Goal: Communication & Community: Ask a question

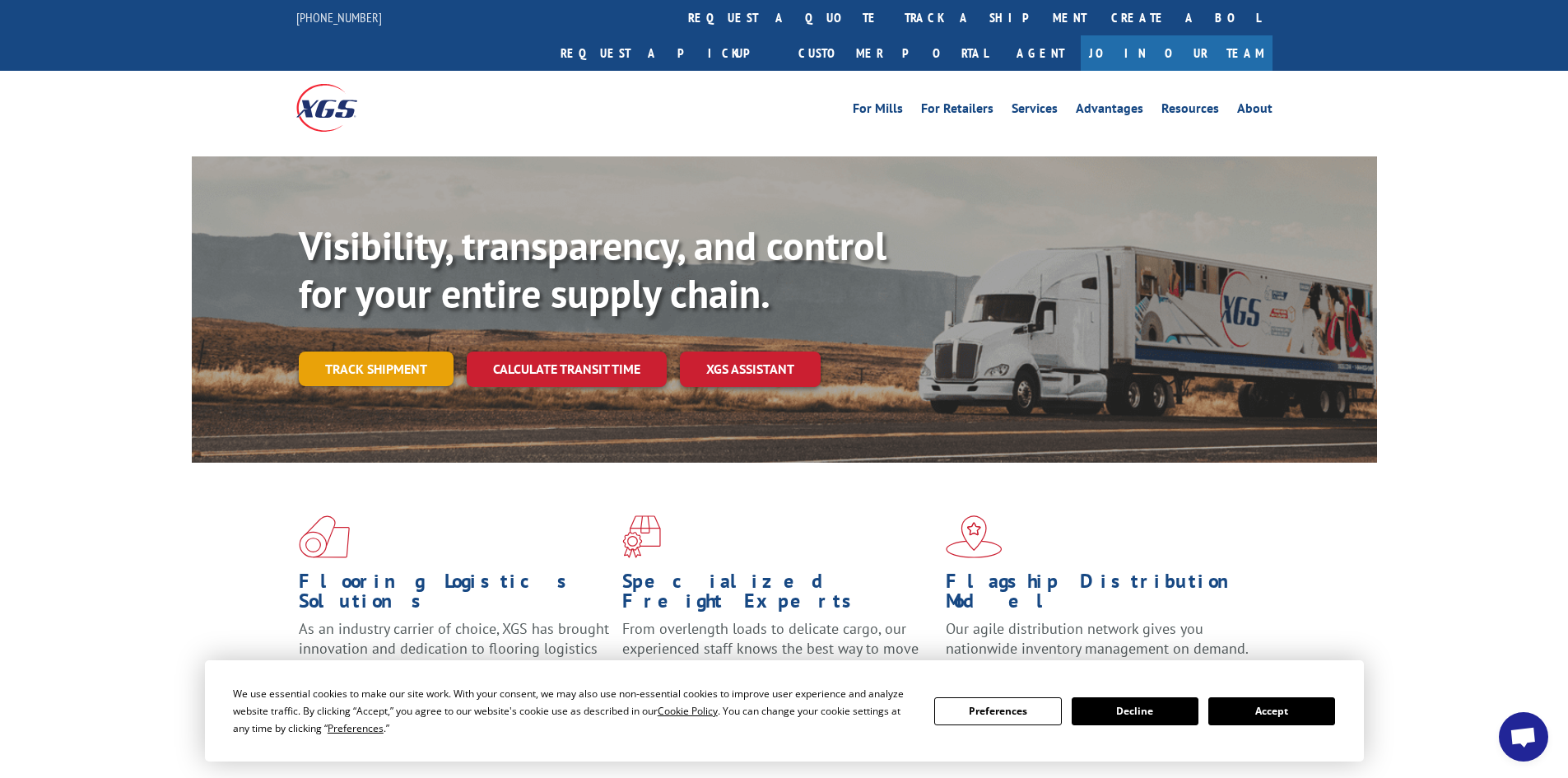
click at [380, 352] on link "Track shipment" at bounding box center [376, 369] width 154 height 35
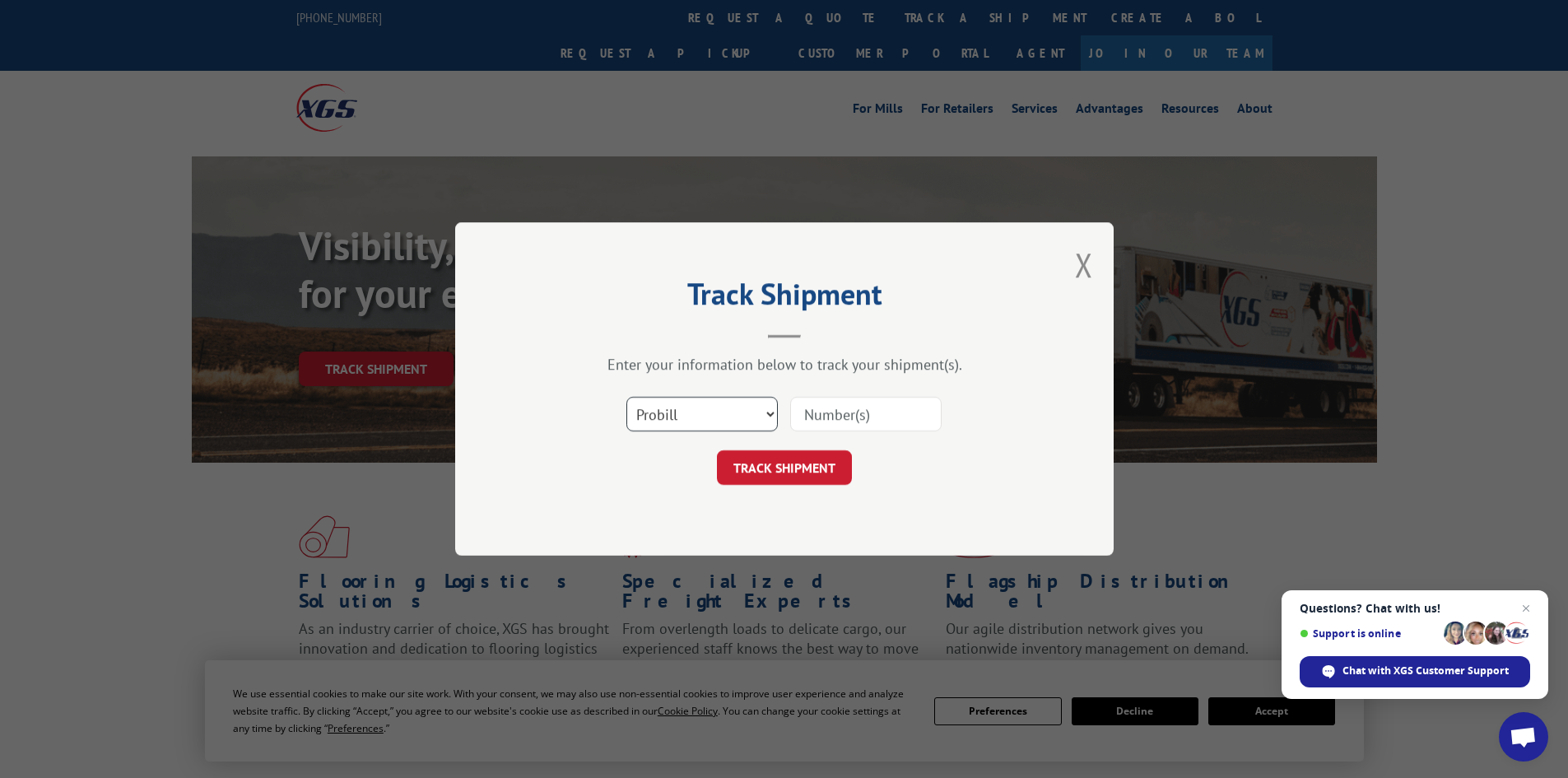
click at [766, 410] on select "Select category... Probill BOL PO" at bounding box center [702, 413] width 151 height 35
click at [1026, 538] on div "Track Shipment Enter your information below to track your shipment(s). Select c…" at bounding box center [784, 389] width 658 height 334
click at [778, 415] on div "Select category... Probill BOL PO" at bounding box center [785, 413] width 494 height 55
click at [771, 415] on select "Select category... Probill BOL PO" at bounding box center [702, 413] width 151 height 35
select select "po"
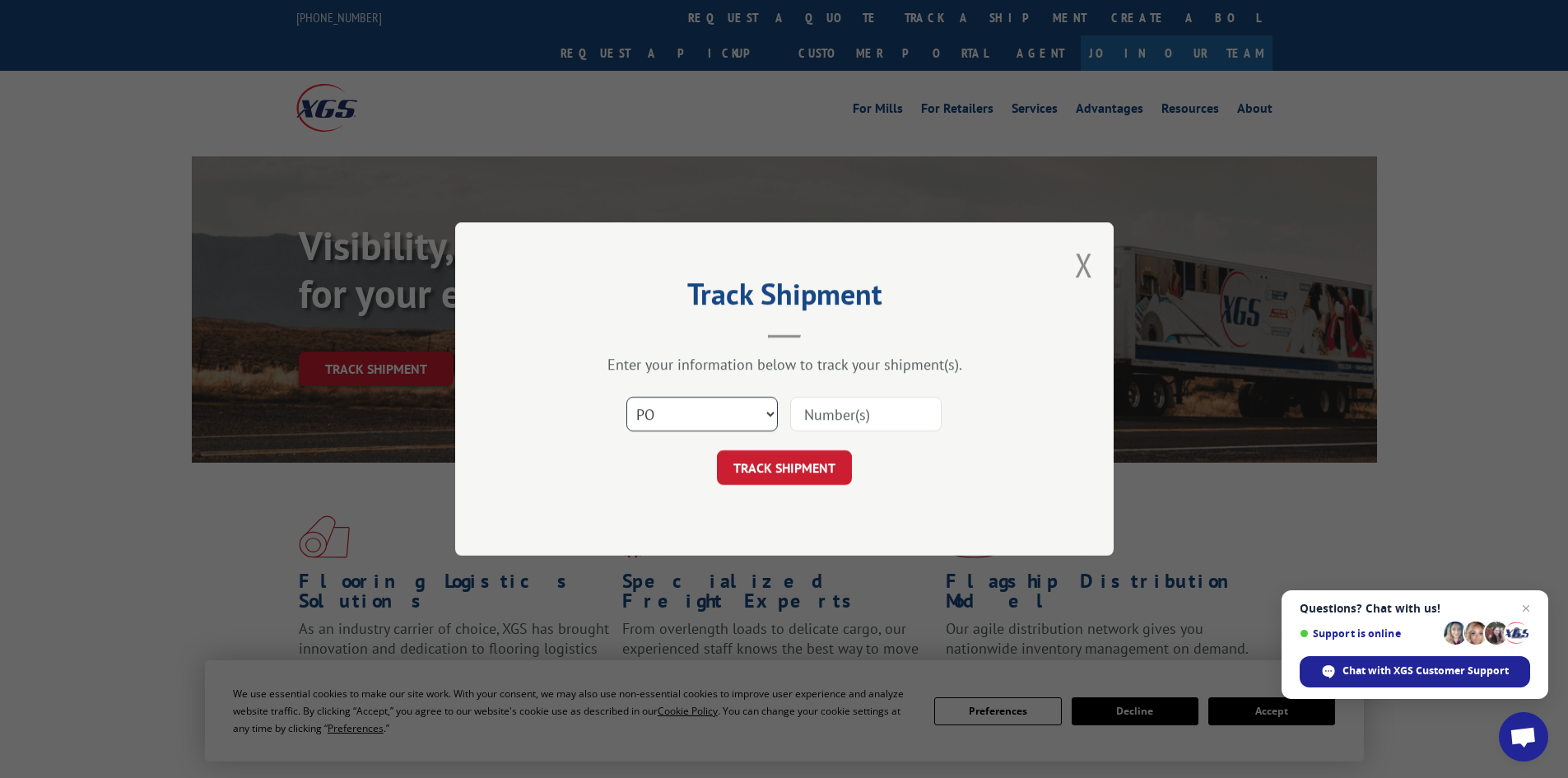
click at [627, 396] on select "Select category... Probill BOL PO" at bounding box center [702, 413] width 151 height 35
click at [872, 422] on input at bounding box center [866, 413] width 151 height 35
type input "16045"
click at [785, 471] on button "TRACK SHIPMENT" at bounding box center [785, 467] width 135 height 35
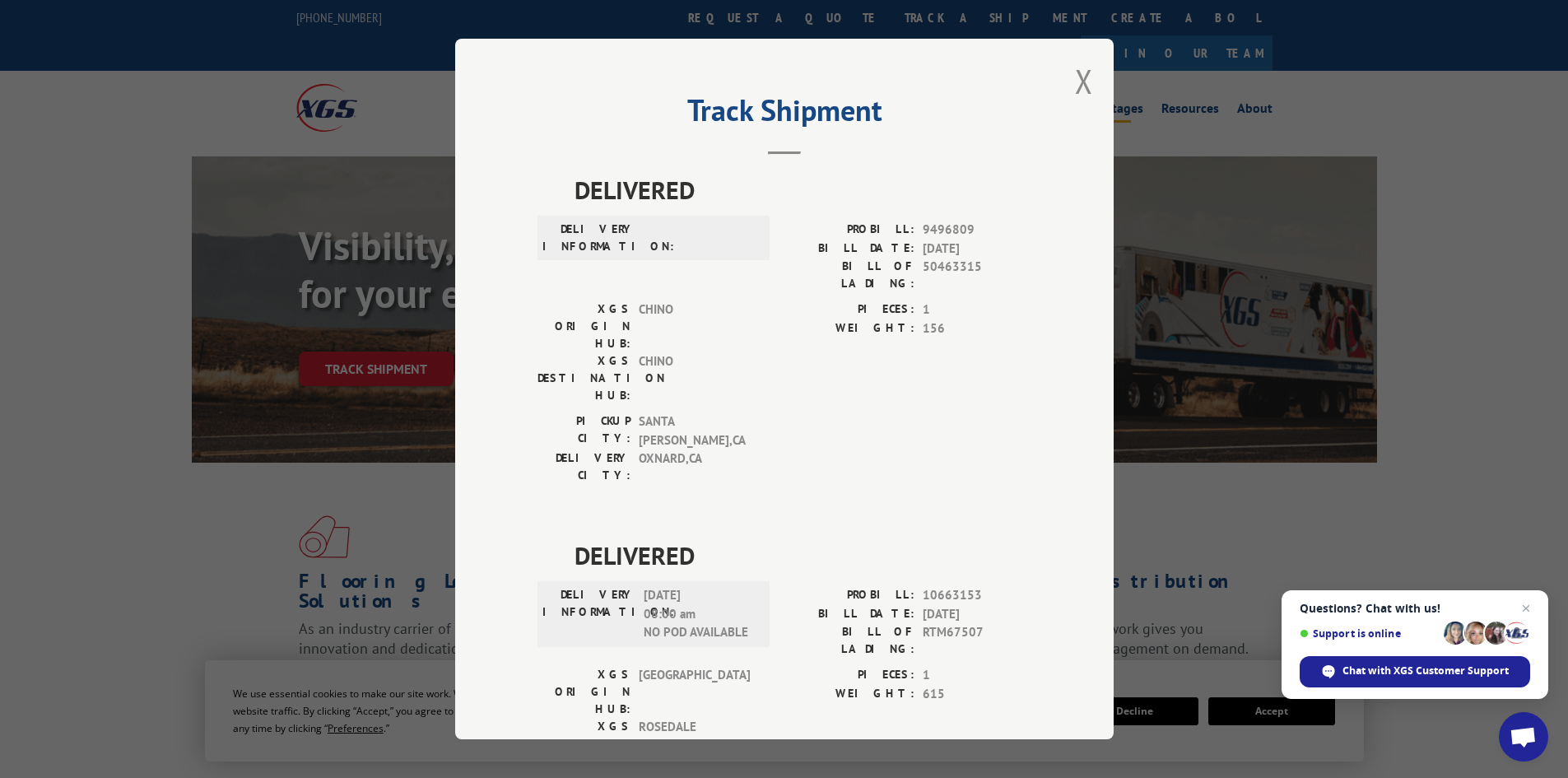
click at [1084, 84] on button "Close modal" at bounding box center [1084, 82] width 18 height 44
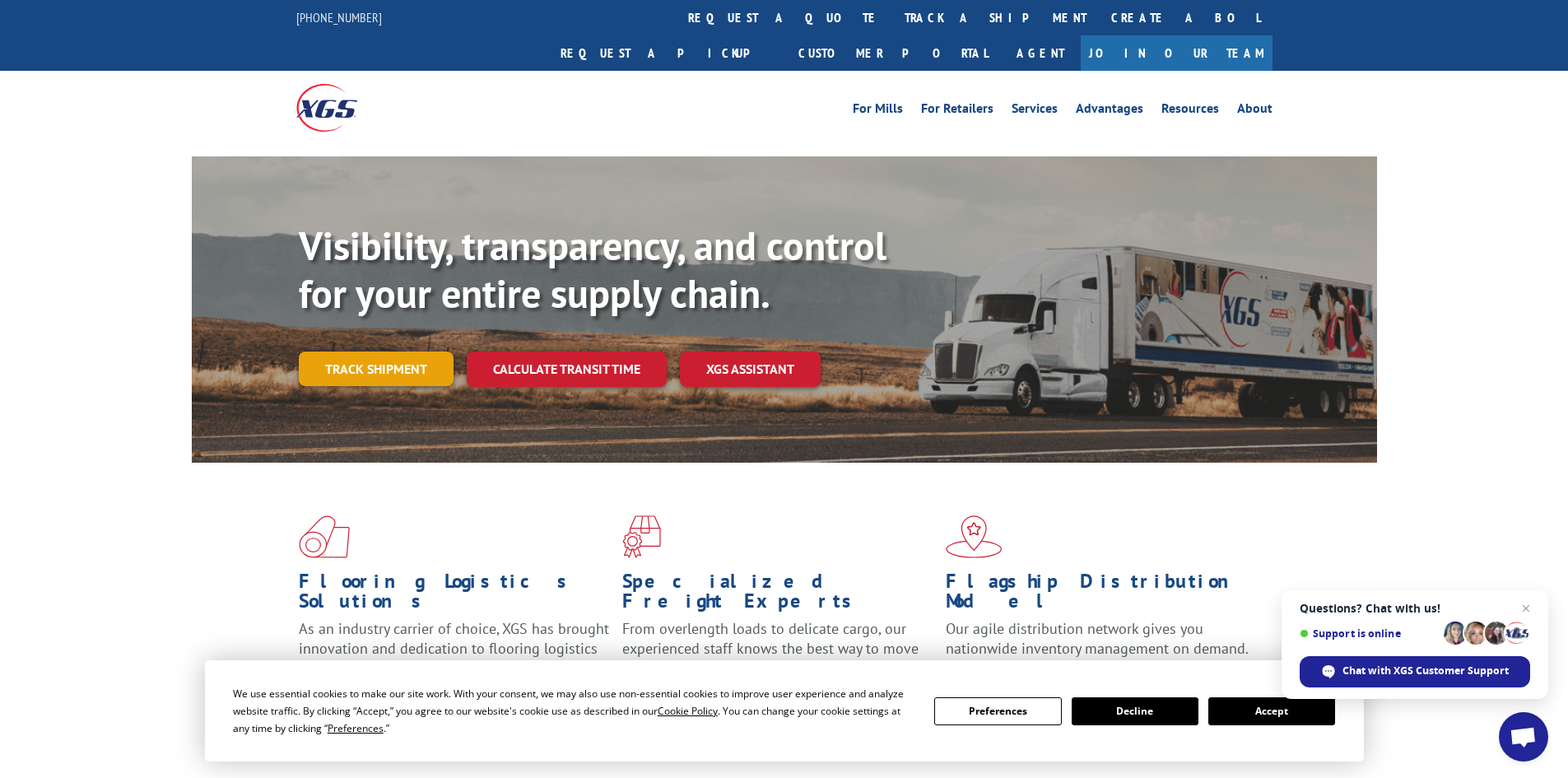
click at [381, 352] on link "Track shipment" at bounding box center [376, 369] width 154 height 35
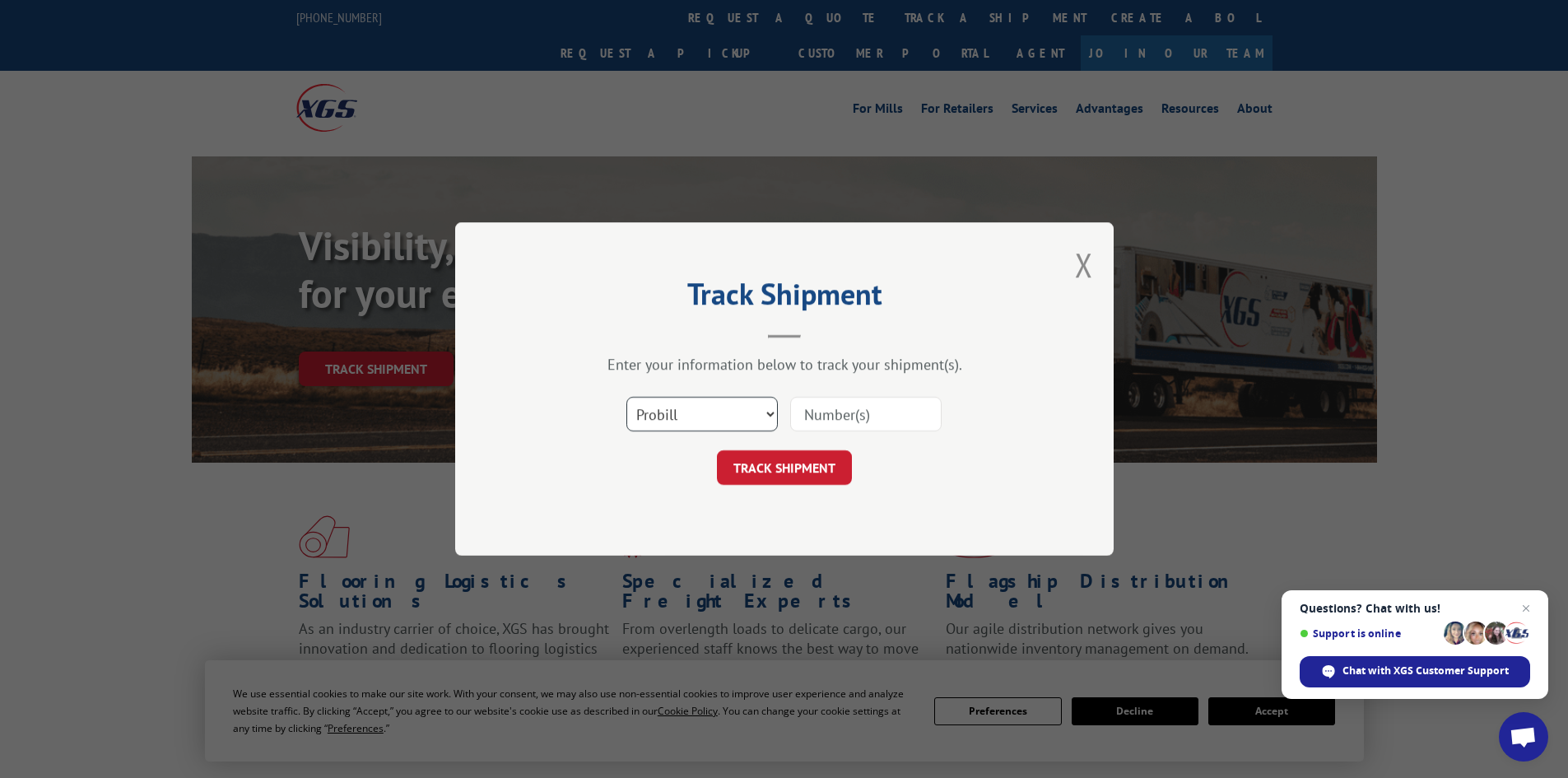
click at [764, 416] on select "Select category... Probill BOL PO" at bounding box center [702, 413] width 151 height 35
select select "bol"
click at [627, 396] on select "Select category... Probill BOL PO" at bounding box center [702, 413] width 151 height 35
click at [885, 410] on input at bounding box center [866, 413] width 151 height 35
type input "31602038"
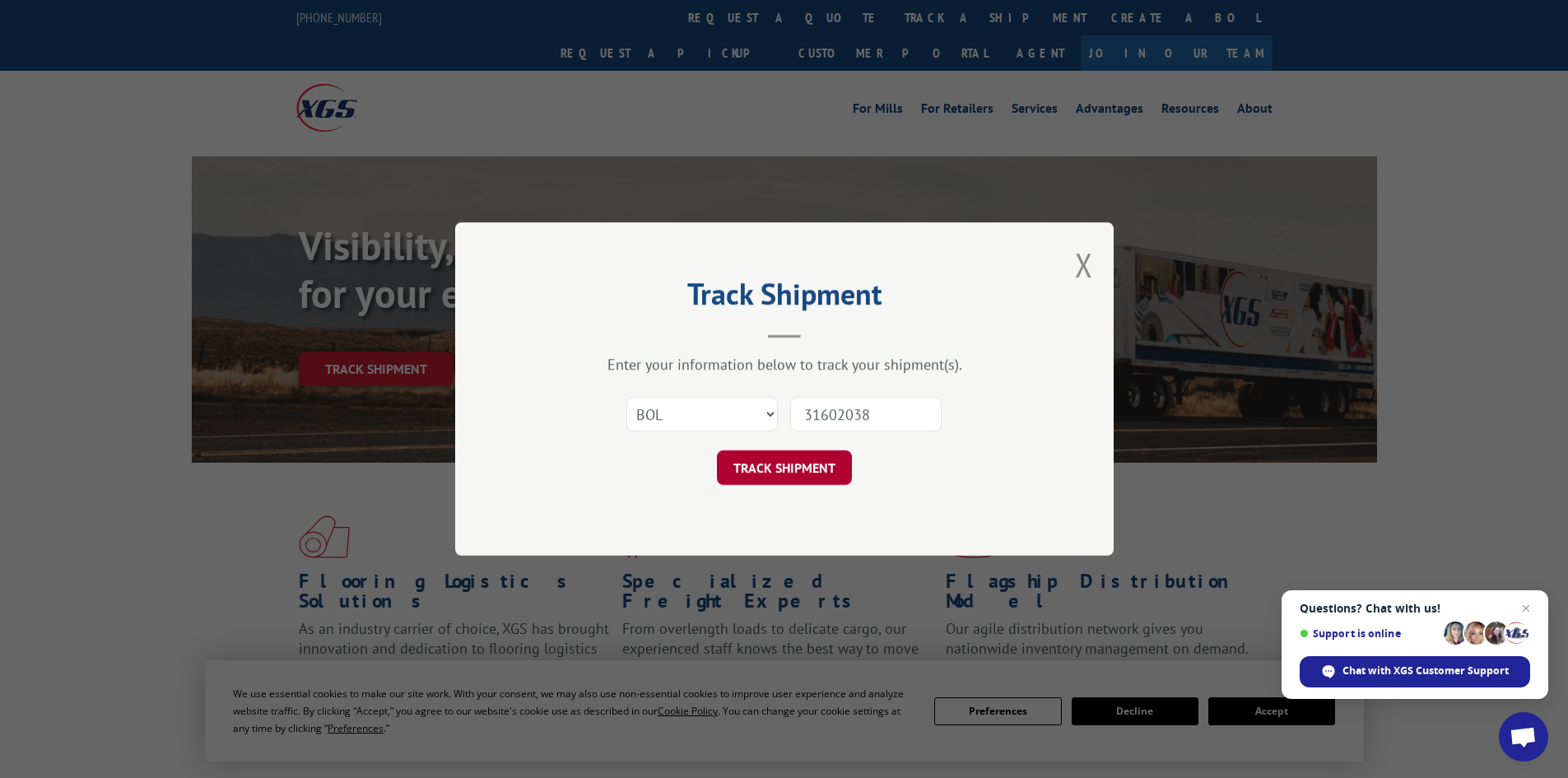
click at [783, 472] on button "TRACK SHIPMENT" at bounding box center [785, 467] width 135 height 35
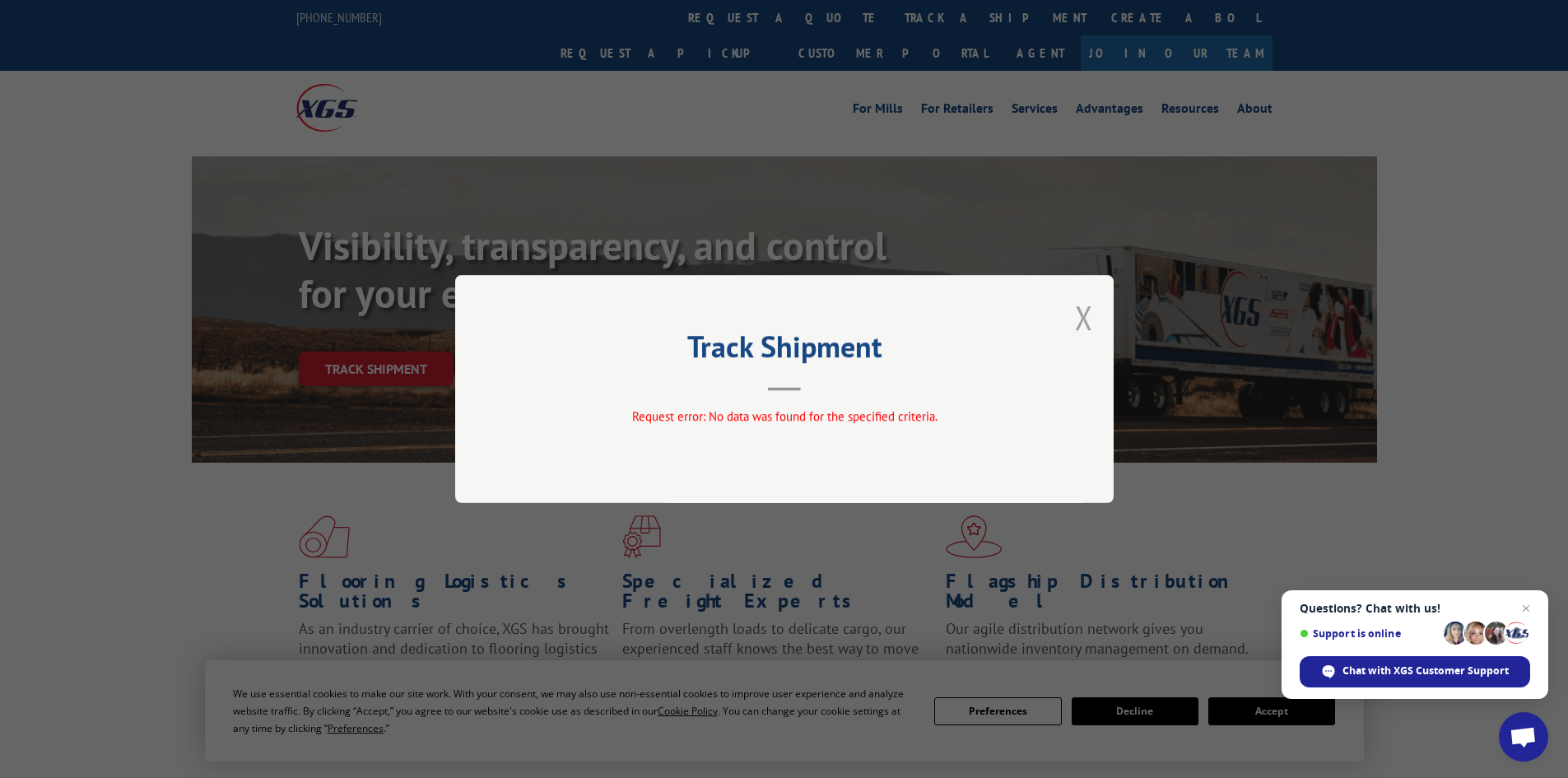
click at [1084, 319] on button "Close modal" at bounding box center [1084, 318] width 18 height 44
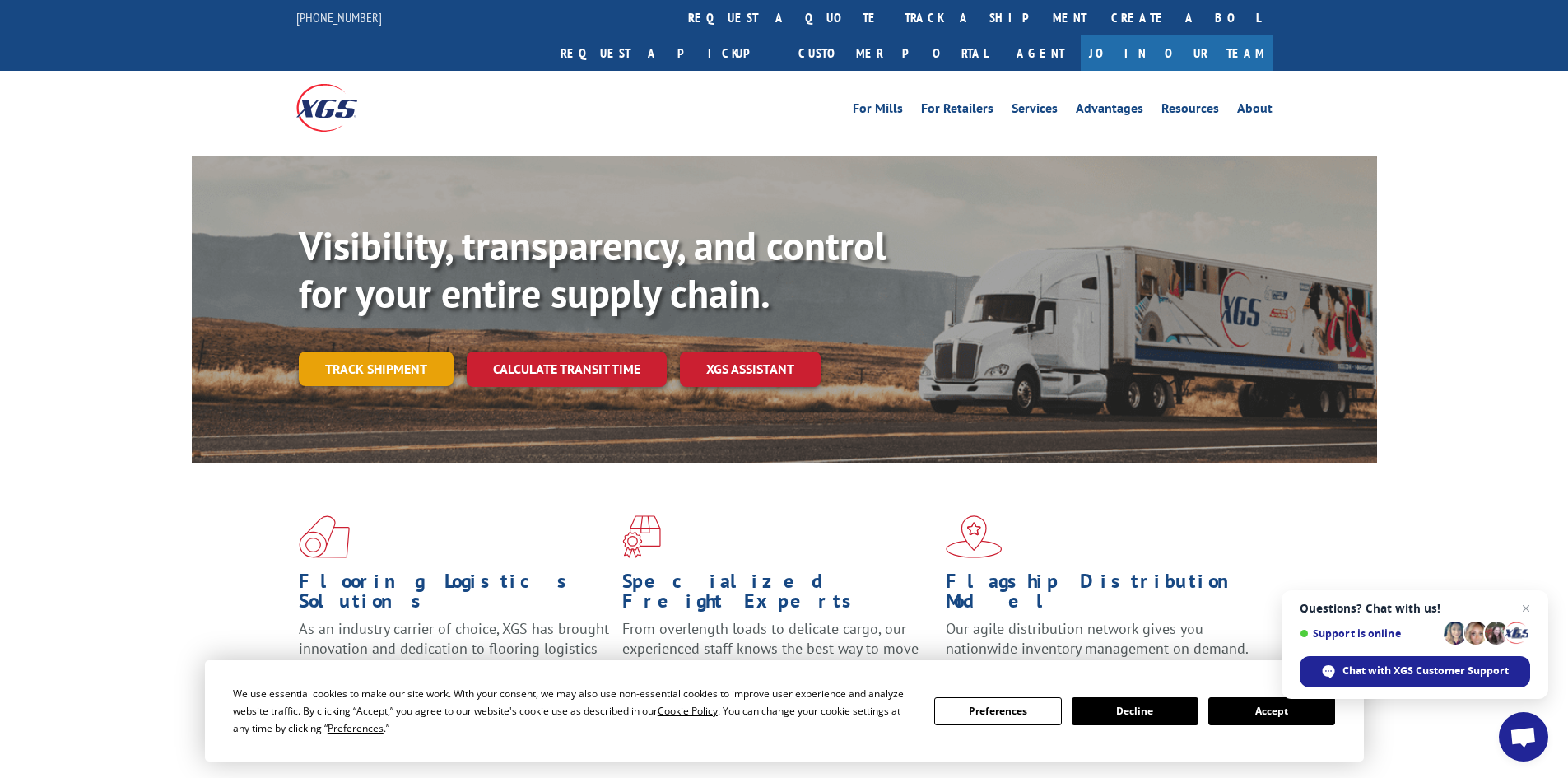
click at [389, 352] on link "Track shipment" at bounding box center [376, 369] width 154 height 35
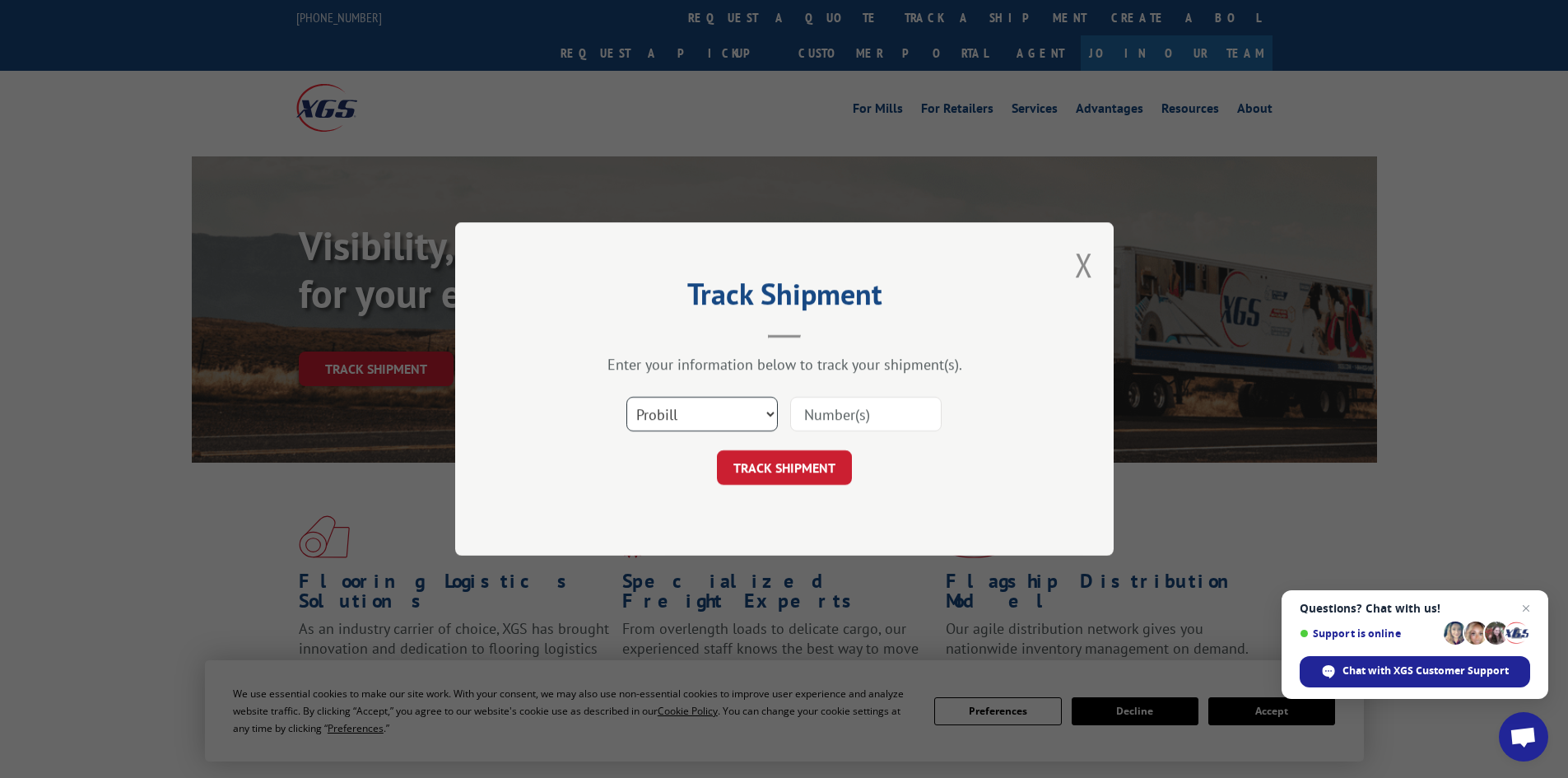
click at [769, 410] on select "Select category... Probill BOL PO" at bounding box center [702, 413] width 151 height 35
click at [627, 396] on select "Select category... Probill BOL PO" at bounding box center [702, 413] width 151 height 35
click at [775, 415] on select "Select category... Probill BOL PO" at bounding box center [702, 413] width 151 height 35
select select "bol"
click at [627, 396] on select "Select category... Probill BOL PO" at bounding box center [702, 413] width 151 height 35
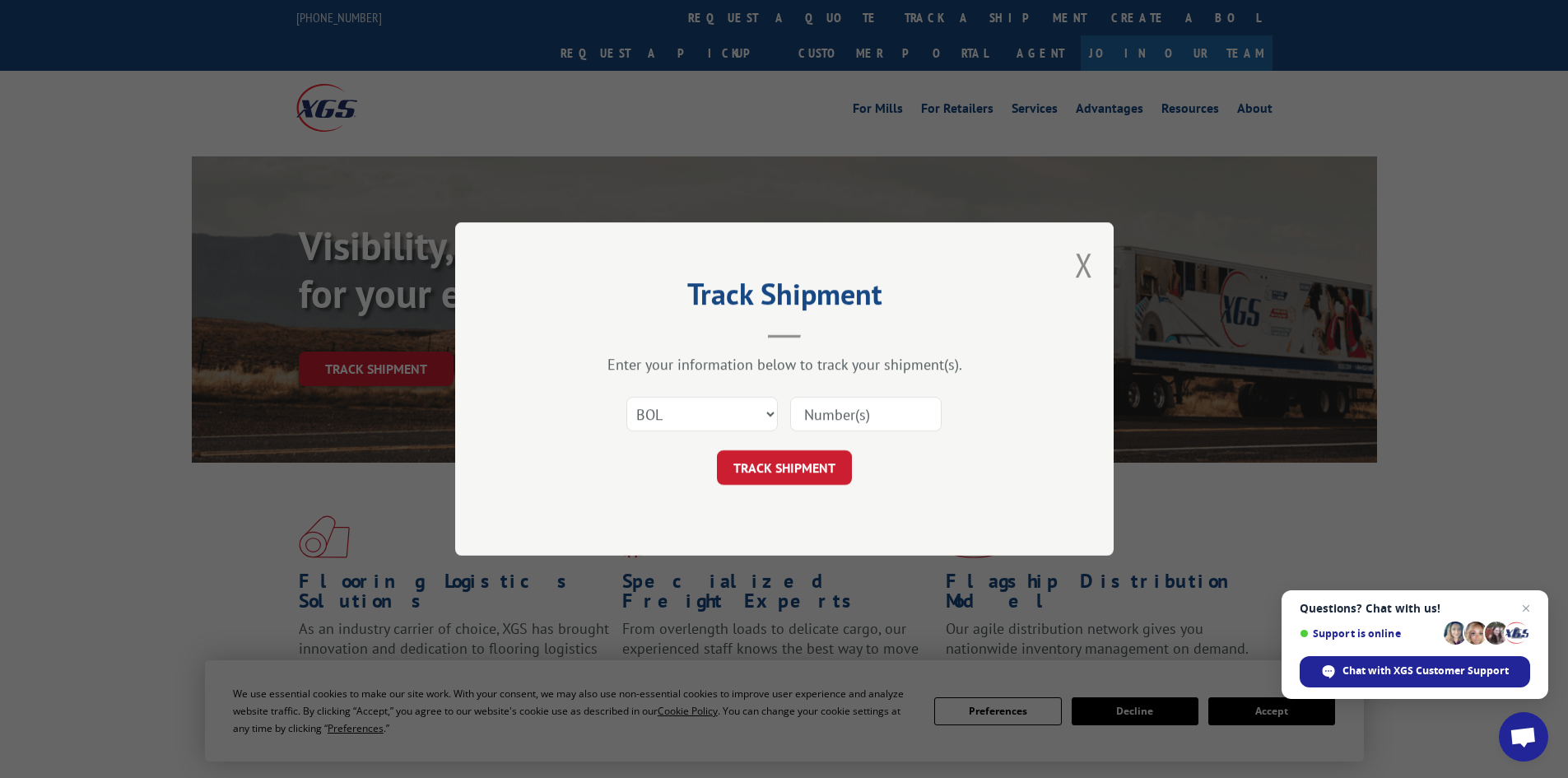
click at [825, 419] on input at bounding box center [866, 413] width 151 height 35
type input "31602038"
click at [805, 457] on button "TRACK SHIPMENT" at bounding box center [785, 467] width 135 height 35
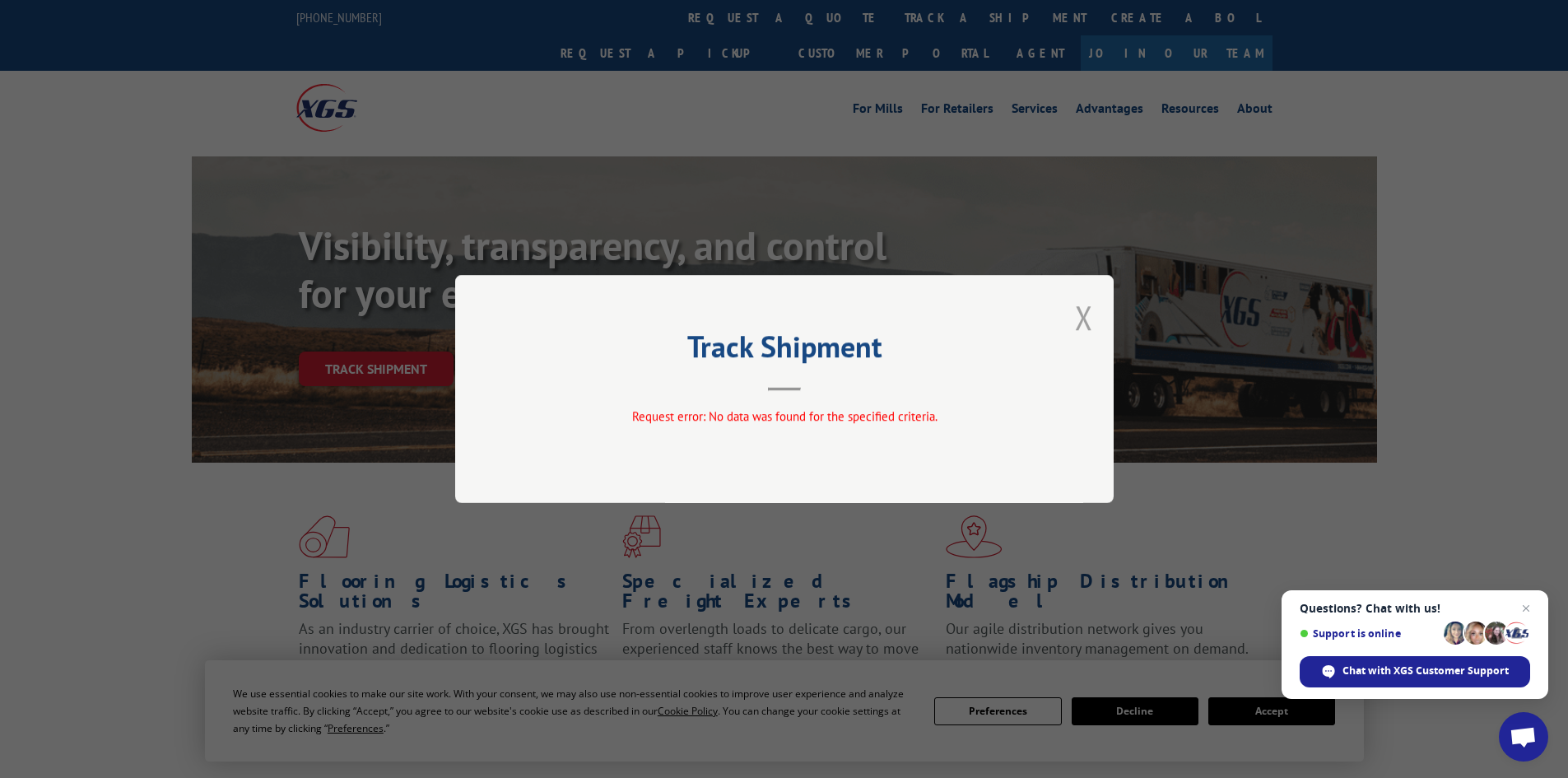
click at [1083, 311] on button "Close modal" at bounding box center [1084, 318] width 18 height 44
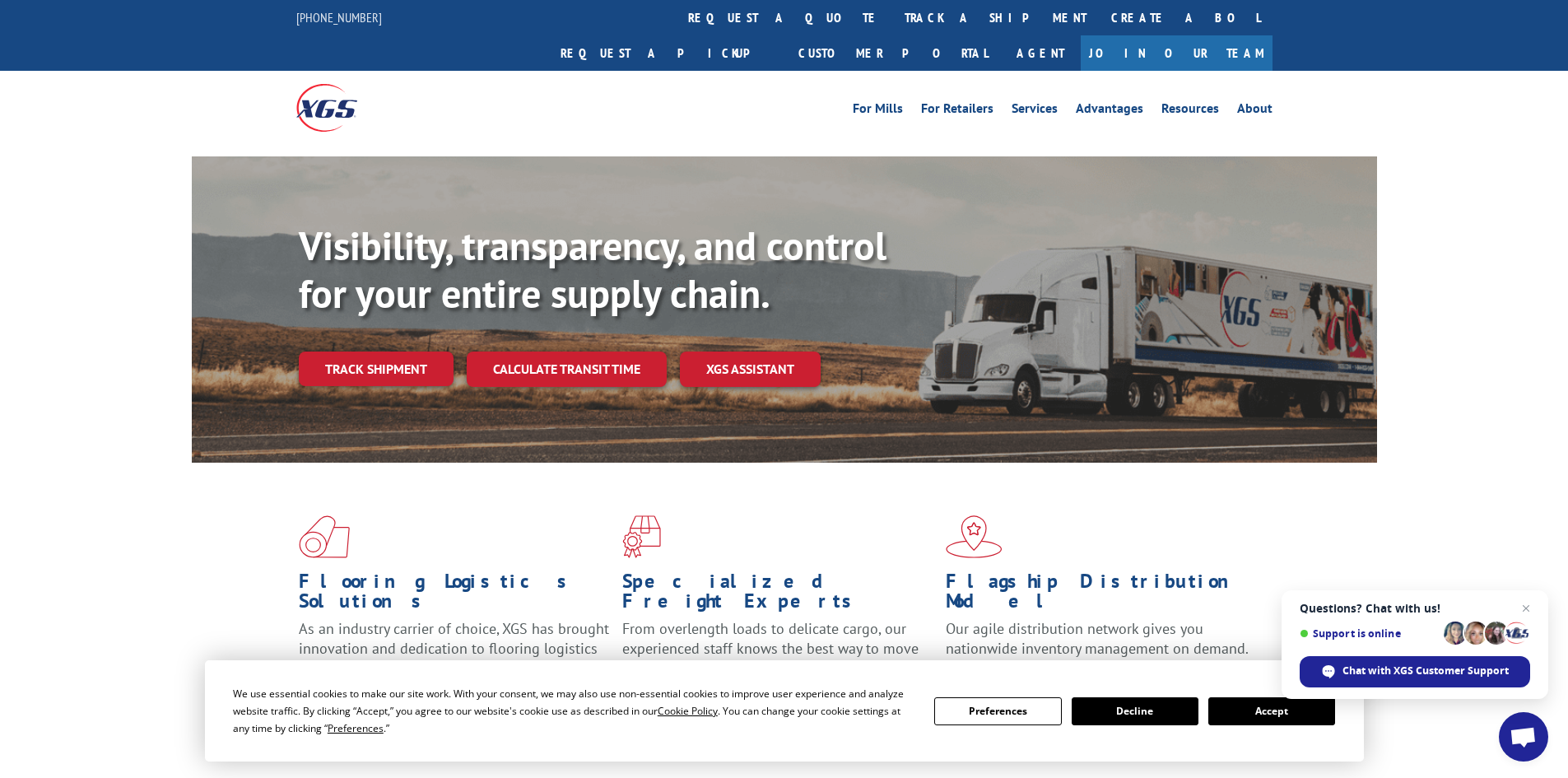
click at [1257, 721] on button "Accept" at bounding box center [1271, 711] width 127 height 28
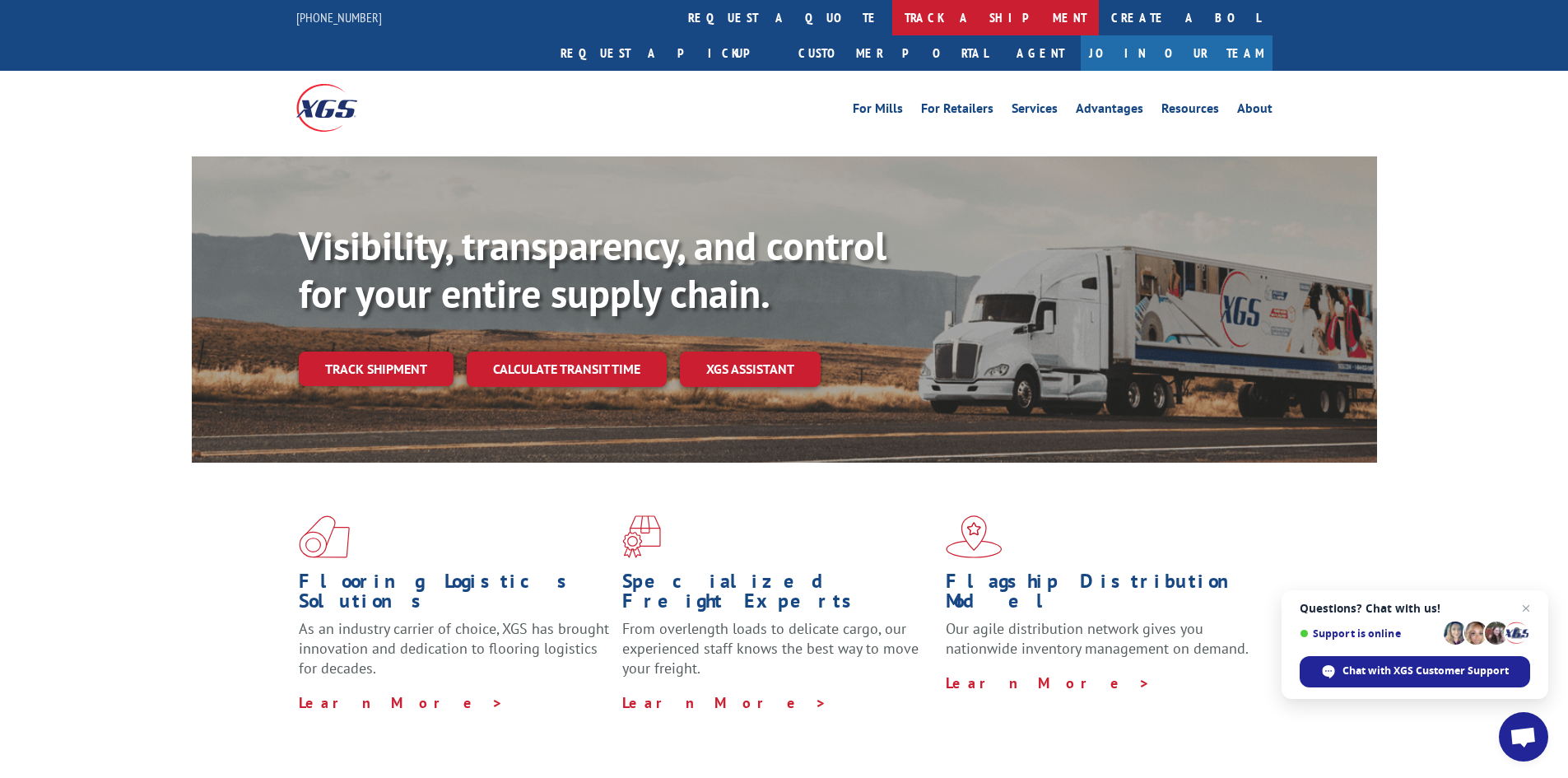
click at [893, 22] on link "track a shipment" at bounding box center [995, 18] width 206 height 36
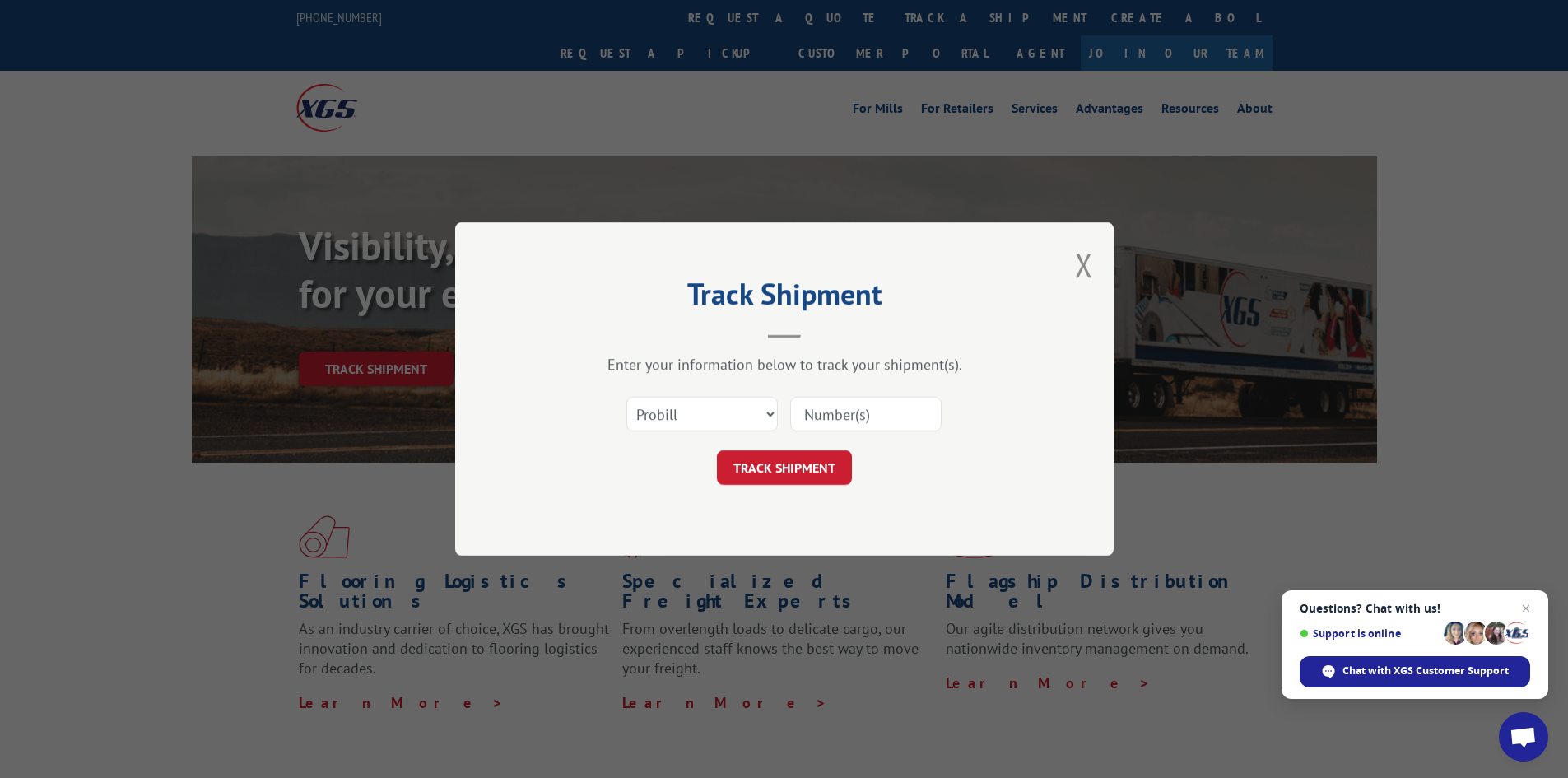
click at [1388, 154] on div "Track Shipment Enter your information below to track your shipment(s). Select c…" at bounding box center [784, 389] width 1568 height 778
click at [1106, 267] on div "Track Shipment Enter your information below to track your shipment(s). Select c…" at bounding box center [784, 389] width 658 height 334
click at [1077, 264] on button "Close modal" at bounding box center [1084, 265] width 18 height 44
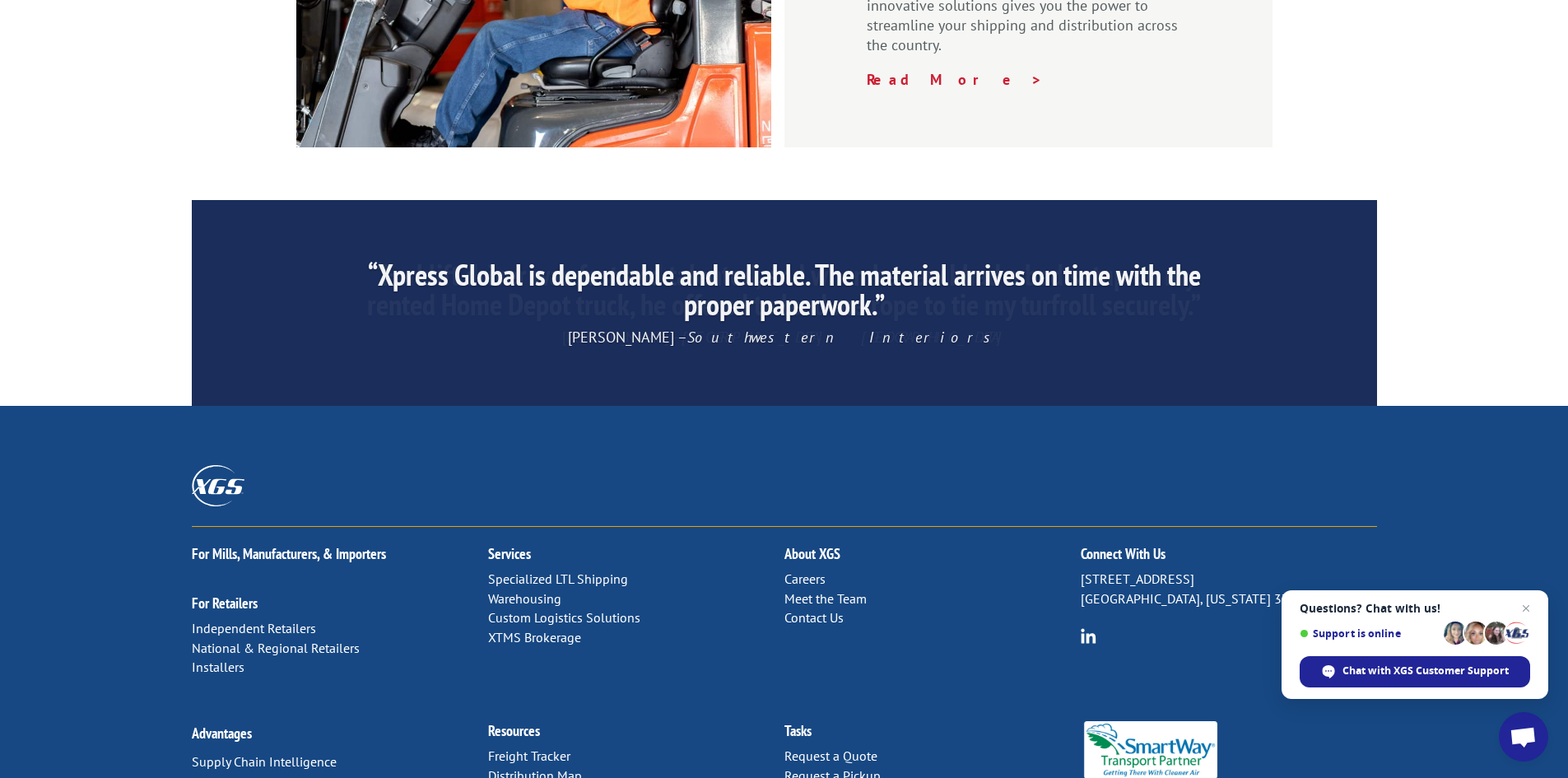
scroll to position [2480, 0]
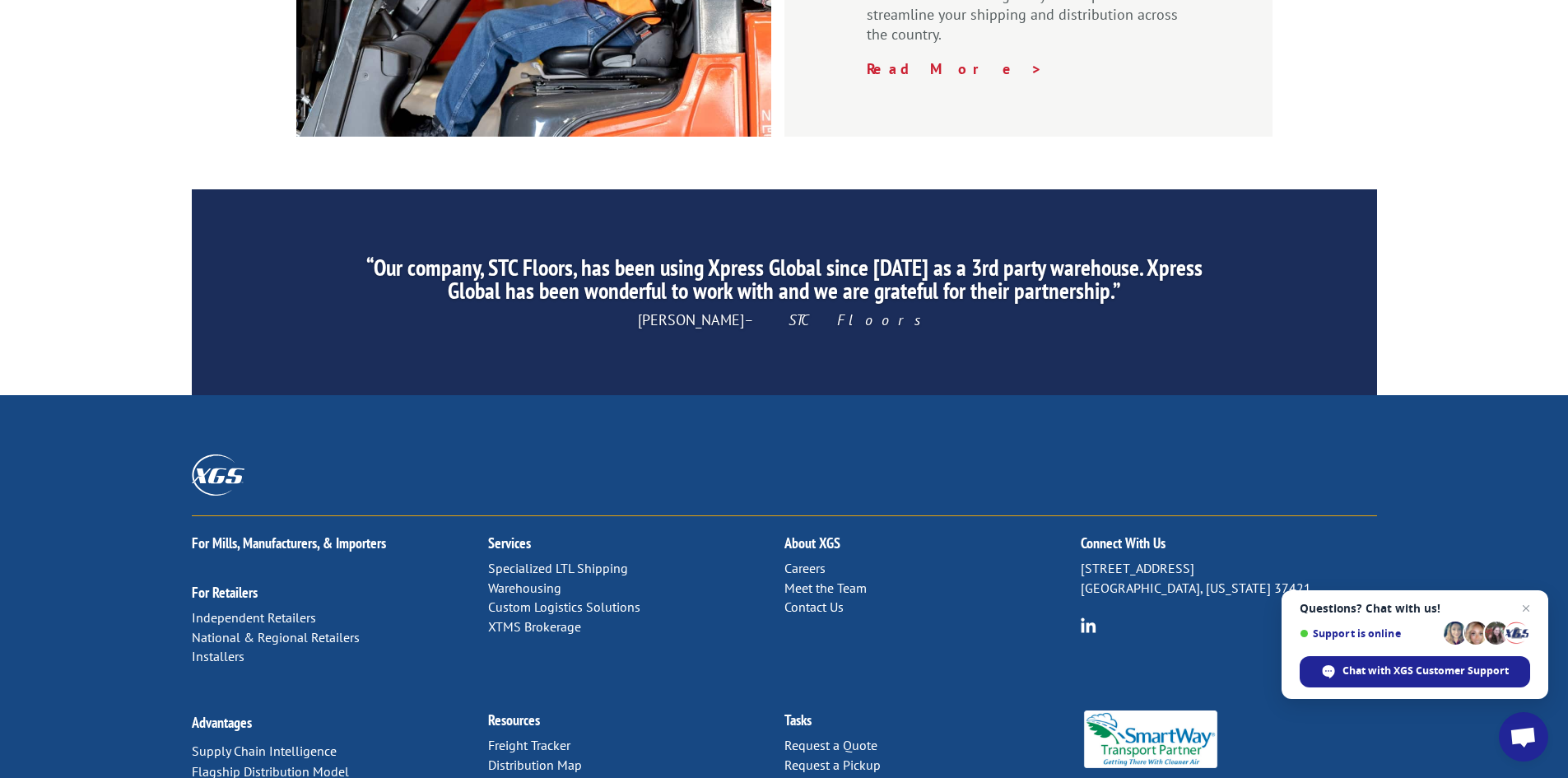
click at [821, 599] on link "Contact Us" at bounding box center [815, 607] width 60 height 17
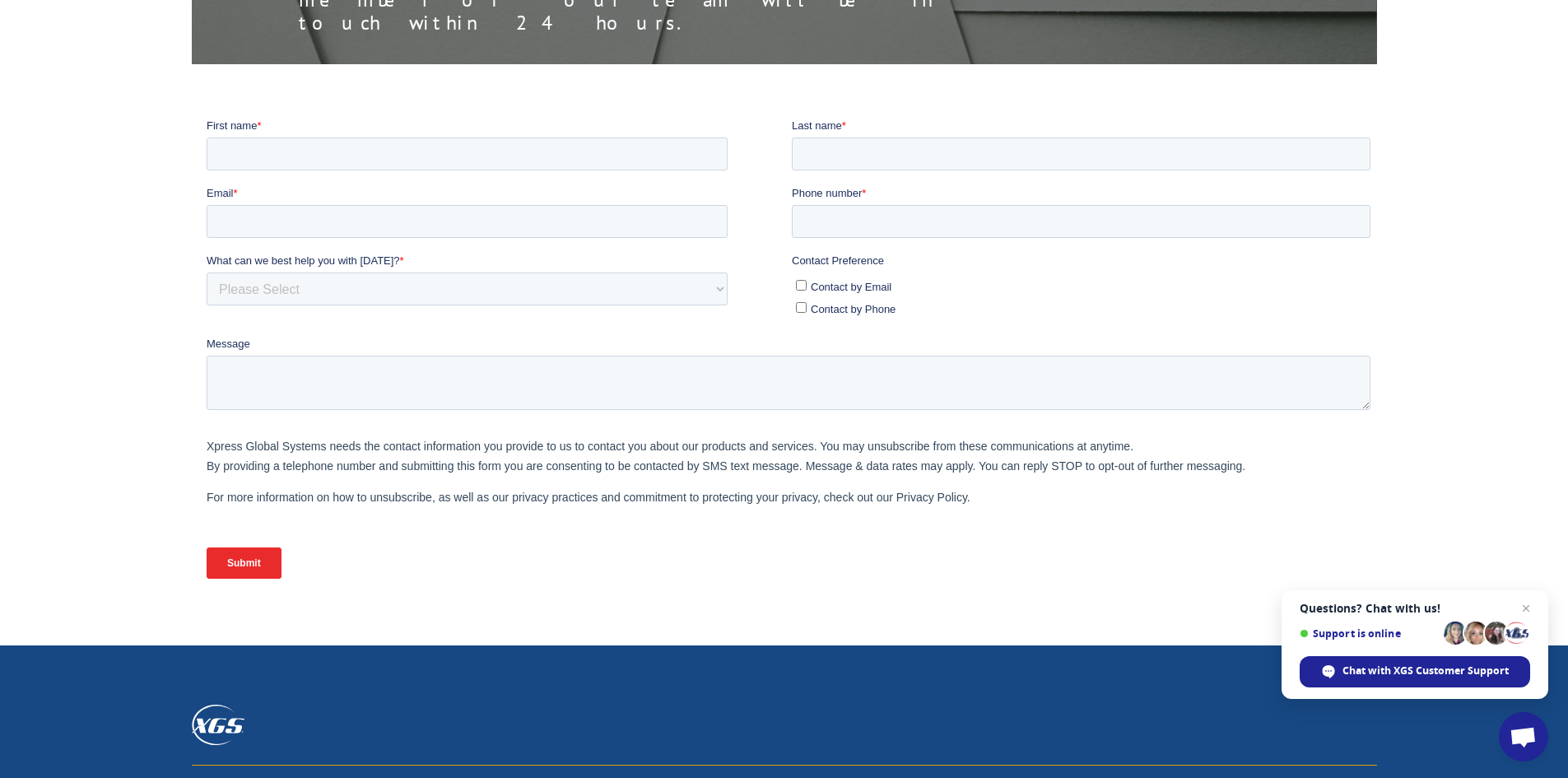
scroll to position [347, 0]
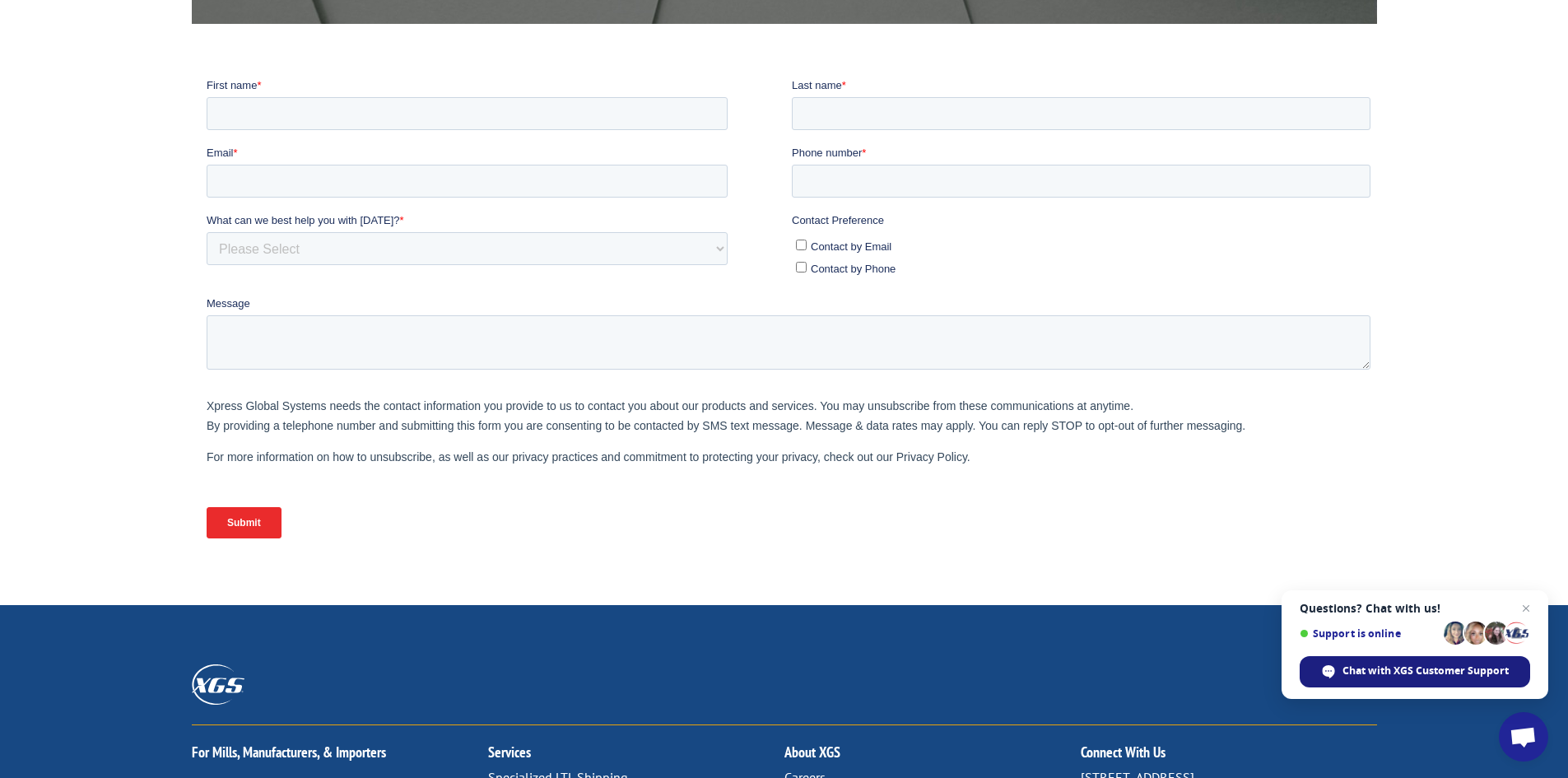
click at [1421, 671] on span "Chat with XGS Customer Support" at bounding box center [1426, 670] width 166 height 15
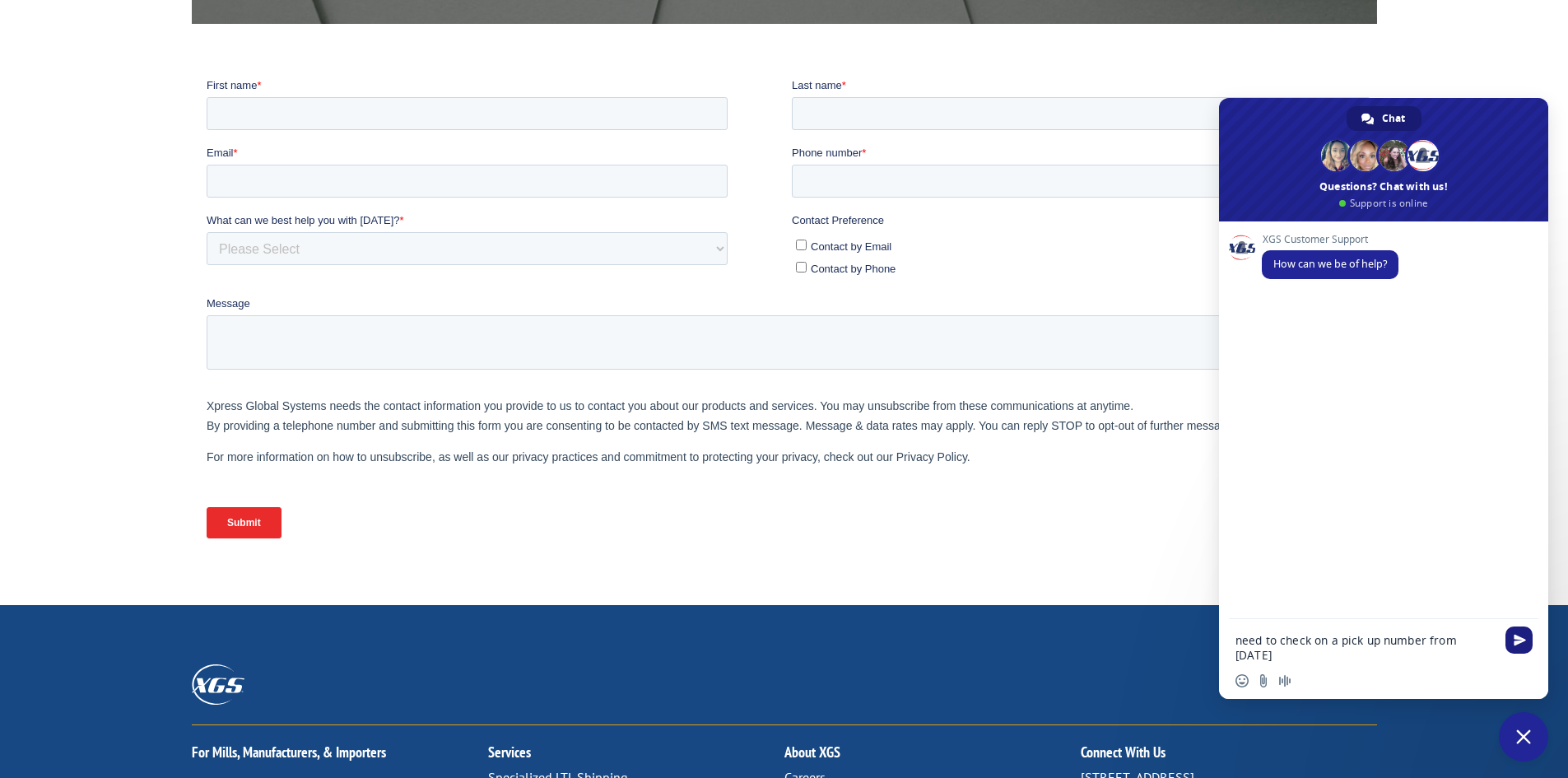
type textarea "need to check on a pick up number from yesterday"
click at [1514, 641] on span "Send" at bounding box center [1520, 640] width 12 height 12
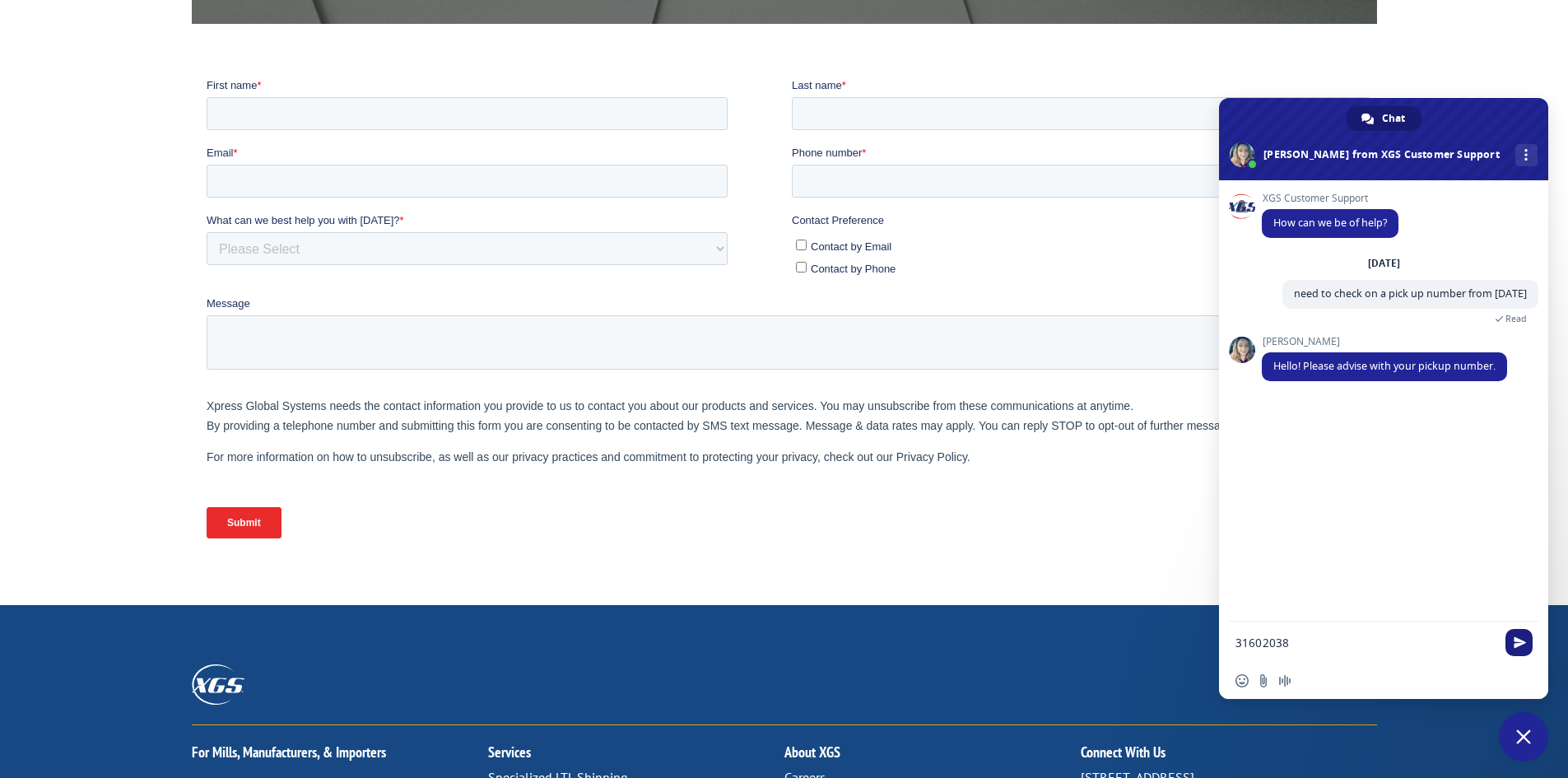
type textarea "31602038"
click at [1516, 641] on span "Send" at bounding box center [1520, 643] width 12 height 12
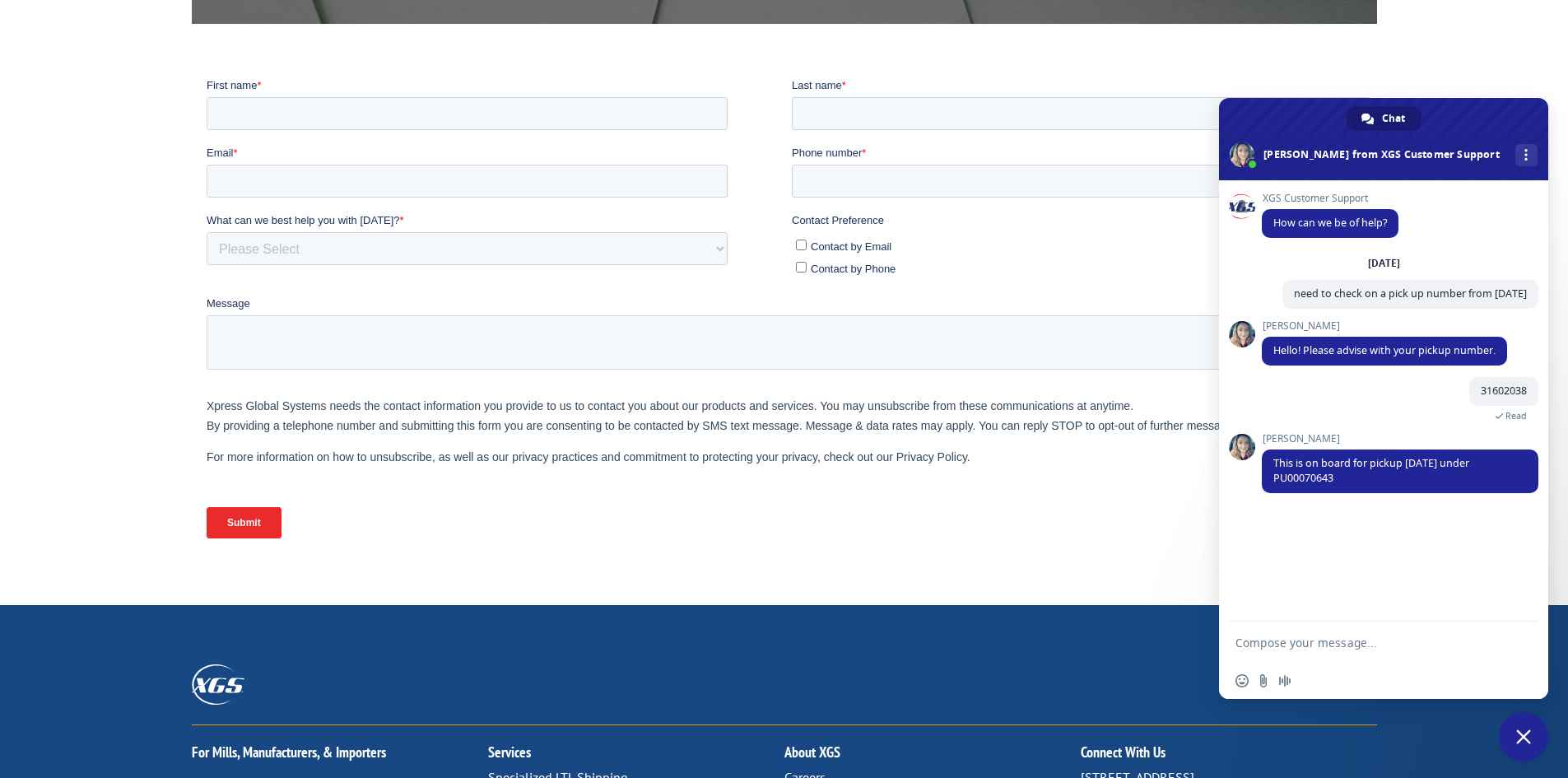
click at [1335, 645] on textarea "Compose your message..." at bounding box center [1365, 643] width 260 height 15
type textarea "Thank you."
click at [1524, 643] on span "Send" at bounding box center [1520, 643] width 12 height 12
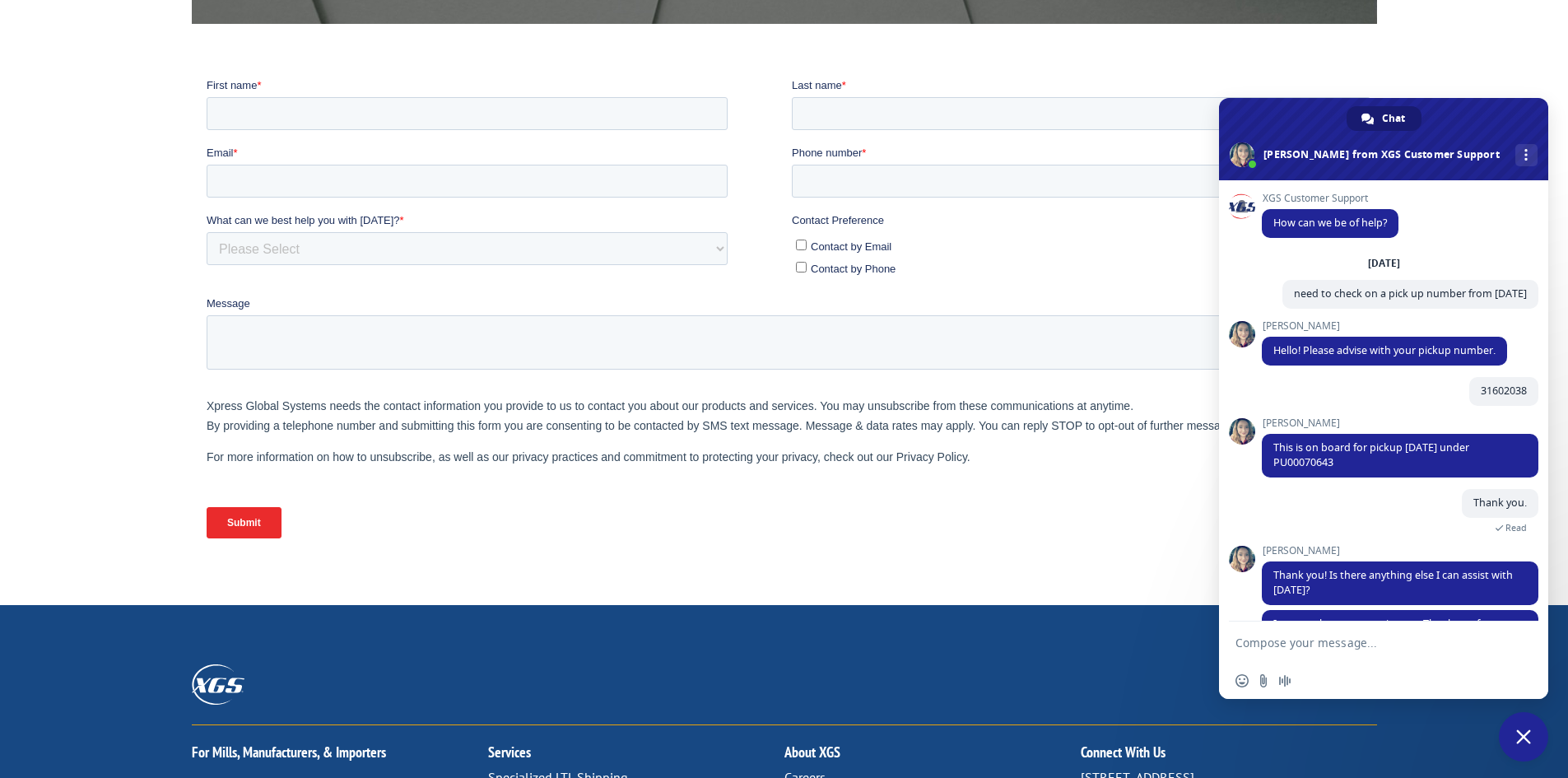
scroll to position [126, 0]
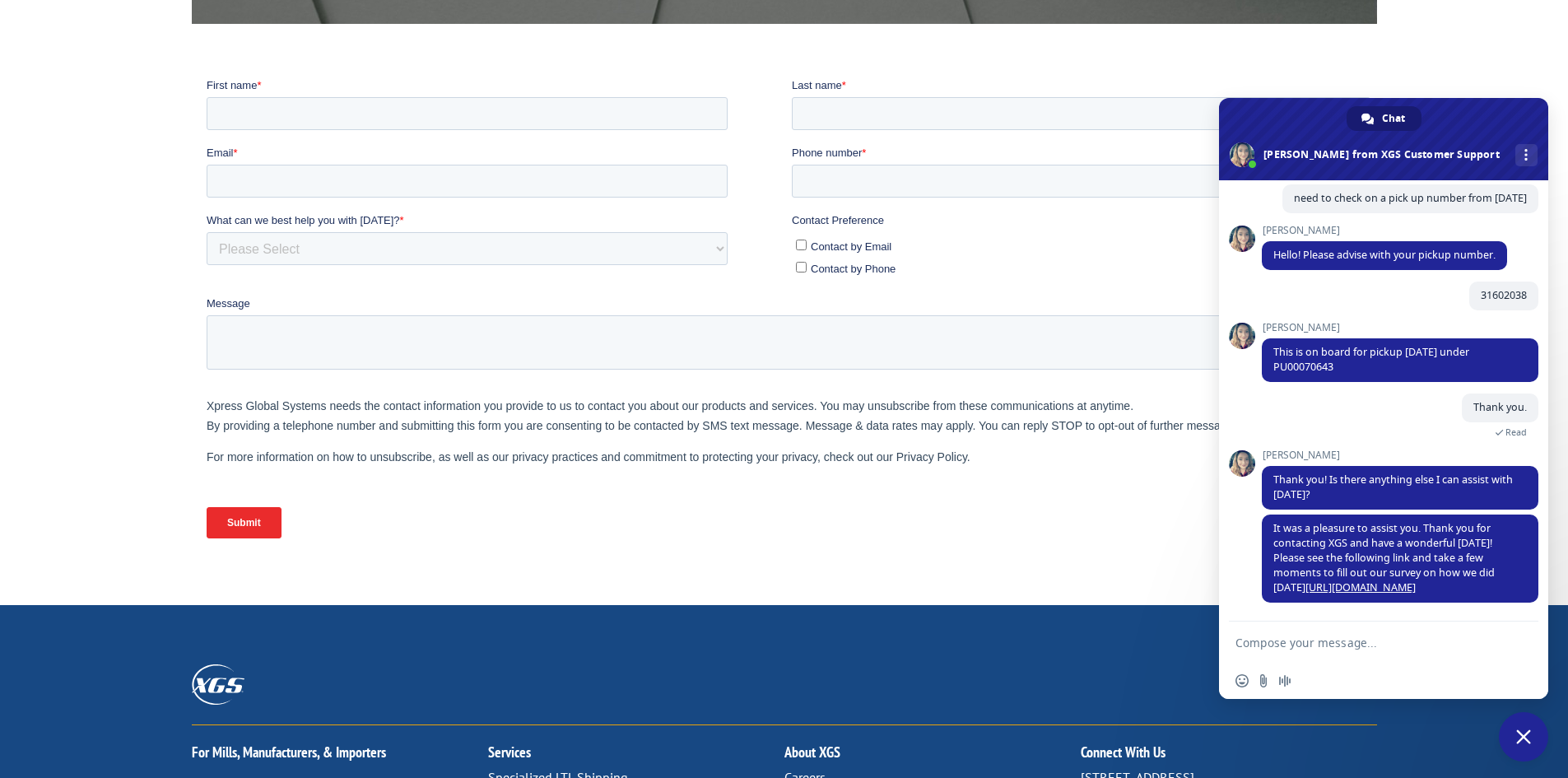
click at [1527, 739] on span "Close chat" at bounding box center [1523, 736] width 15 height 15
